Goal: Task Accomplishment & Management: Use online tool/utility

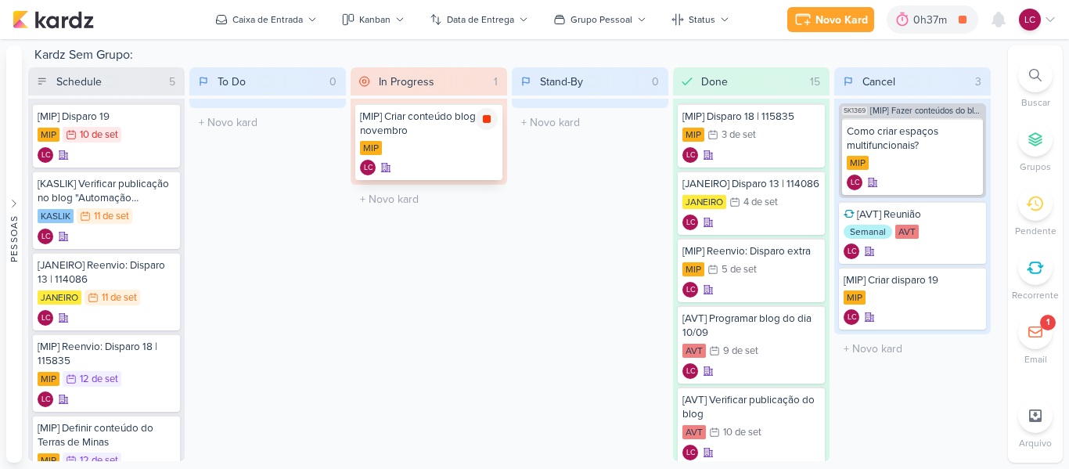
click at [493, 121] on div at bounding box center [487, 119] width 22 height 22
click at [404, 200] on input "text" at bounding box center [429, 199] width 150 height 23
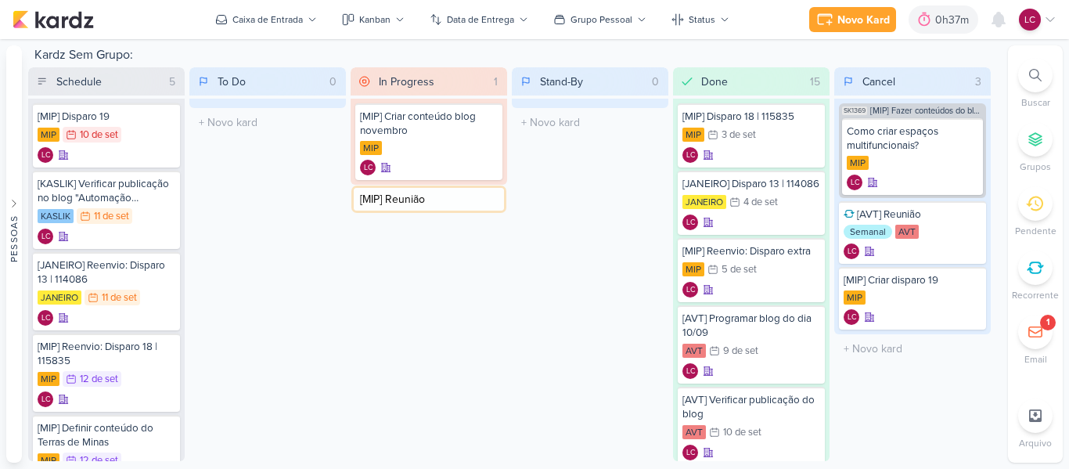
type input "[MIP] Reunião"
click at [424, 207] on div "LC" at bounding box center [429, 215] width 138 height 16
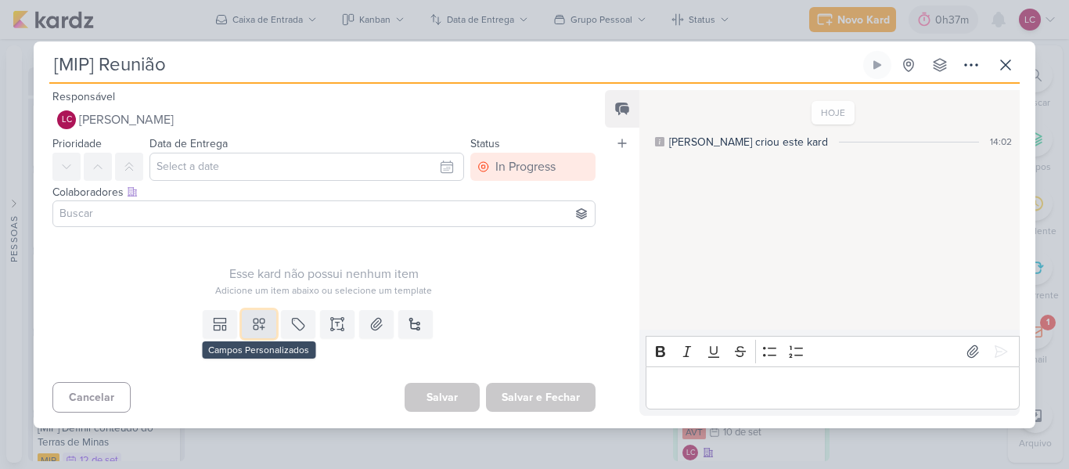
click at [251, 319] on icon at bounding box center [259, 324] width 16 height 16
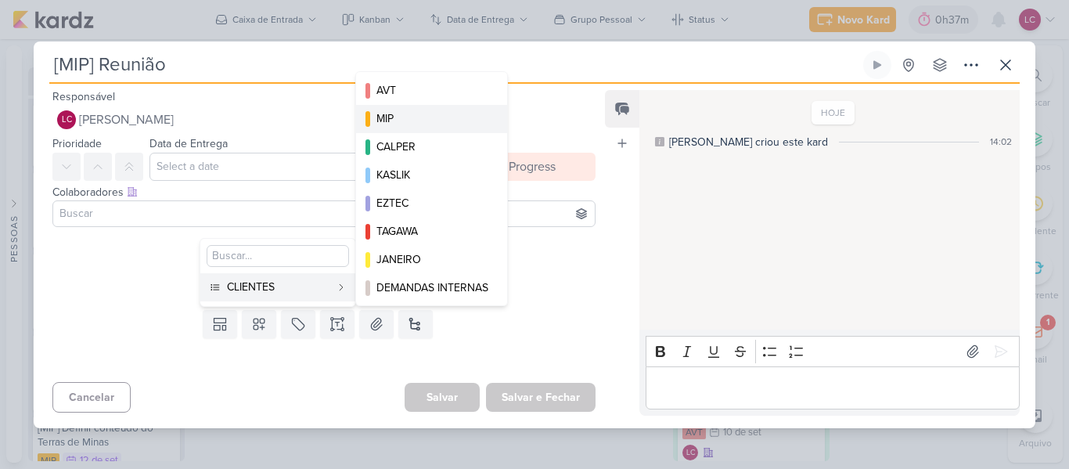
click at [408, 113] on div "MIP" at bounding box center [432, 118] width 112 height 16
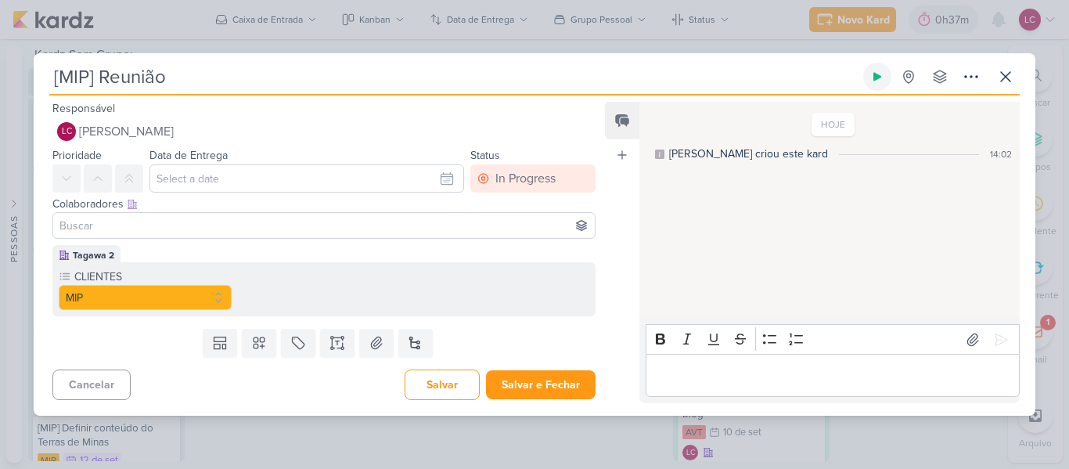
click at [880, 69] on button at bounding box center [877, 77] width 28 height 28
click at [529, 367] on div "Cancelar [GEOGRAPHIC_DATA] Salvar e Fechar Ctrl + Enter" at bounding box center [318, 383] width 568 height 40
click at [527, 366] on div "Cancelar [GEOGRAPHIC_DATA] Salvar e Fechar Ctrl + Enter" at bounding box center [318, 383] width 568 height 40
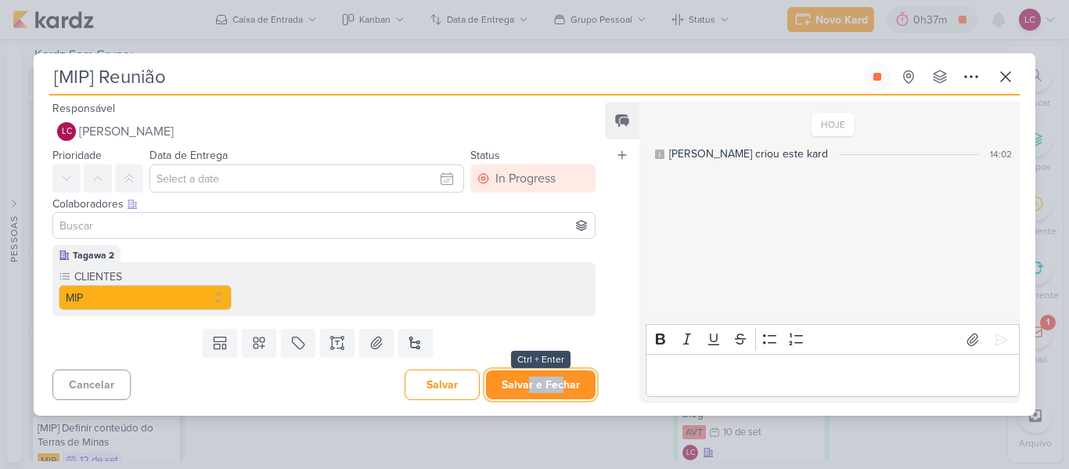
click at [546, 375] on button "Salvar e Fechar" at bounding box center [541, 384] width 110 height 29
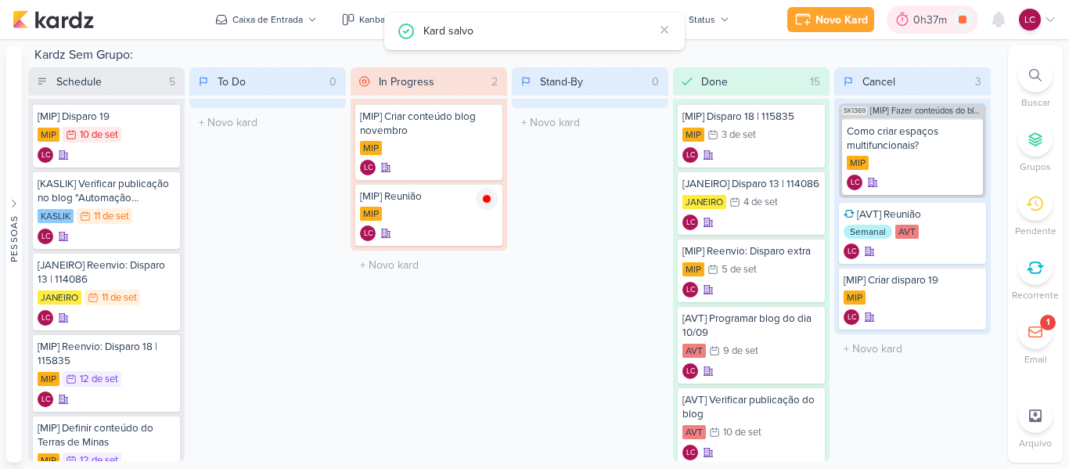
click at [916, 18] on div "0h37m" at bounding box center [932, 20] width 38 height 16
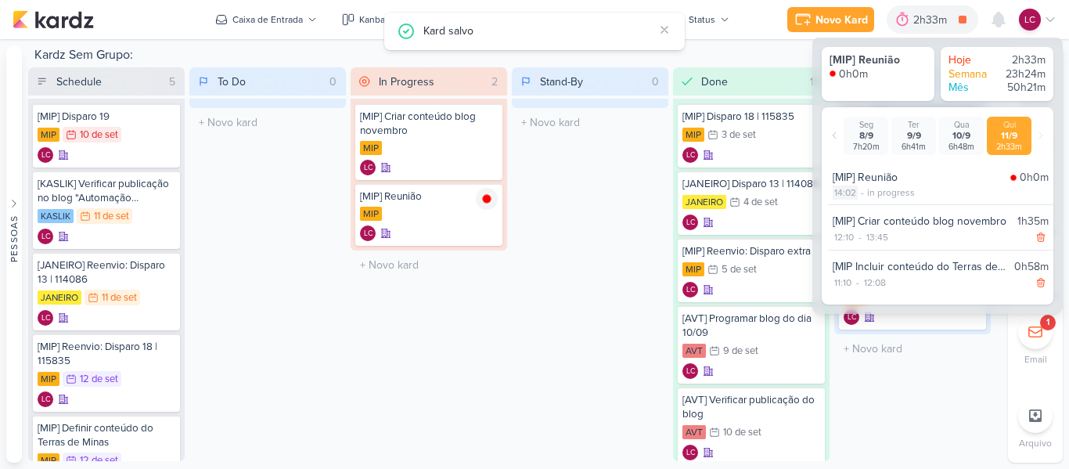
click at [845, 185] on div "14:02" at bounding box center [845, 192] width 25 height 14
select select "14"
click at [872, 208] on select "00 01 02 03 04 05 06 07 08 09 10 11 12 13 14 15 16 17 18 19 20 21 22 23 24 25 2…" at bounding box center [872, 212] width 22 height 19
select select "0"
click at [861, 203] on select "00 01 02 03 04 05 06 07 08 09 10 11 12 13 14 15 16 17 18 19 20 21 22 23 24 25 2…" at bounding box center [872, 212] width 22 height 19
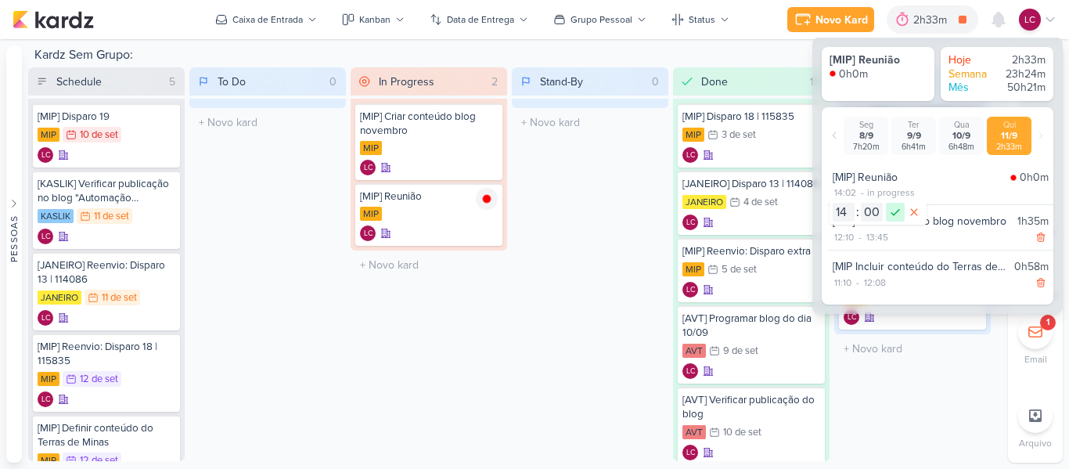
click at [902, 207] on icon at bounding box center [895, 212] width 19 height 19
click at [566, 153] on div "Stand-By 0 Mover Para Esquerda Mover Para Direita [GEOGRAPHIC_DATA] O título do…" at bounding box center [590, 264] width 157 height 394
